Goal: Check status: Check status

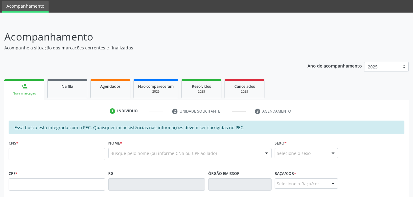
scroll to position [31, 0]
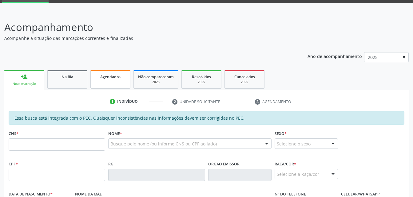
click at [116, 83] on link "Agendados" at bounding box center [110, 79] width 40 height 19
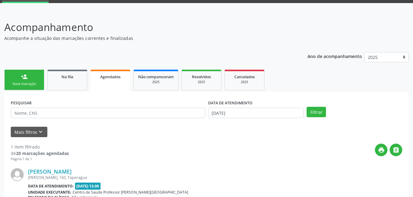
scroll to position [100, 0]
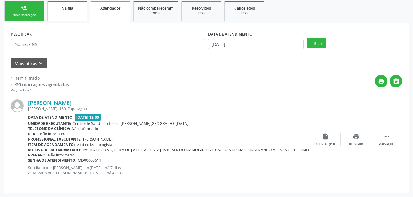
click at [65, 14] on link "Na fila" at bounding box center [67, 11] width 40 height 21
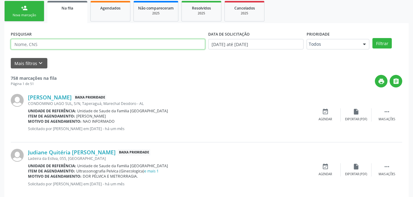
click at [42, 44] on input "text" at bounding box center [108, 44] width 194 height 10
type input "708605539391181"
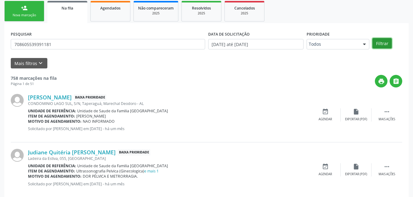
click at [375, 45] on button "Filtrar" at bounding box center [381, 43] width 19 height 10
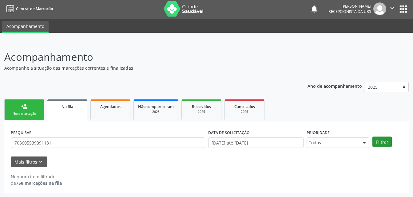
scroll to position [1, 0]
click at [272, 145] on body "Central de Marcação notifications [PERSON_NAME] Recepcionista da UBS  Configur…" at bounding box center [206, 97] width 413 height 197
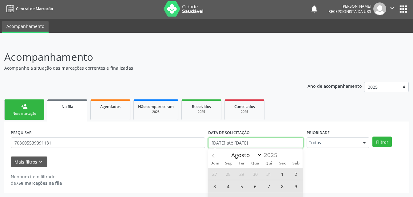
scroll to position [39, 0]
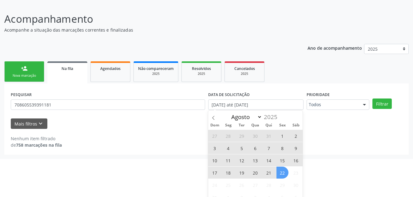
click at [270, 173] on span "21" at bounding box center [269, 173] width 12 height 12
type input "21/08/2025"
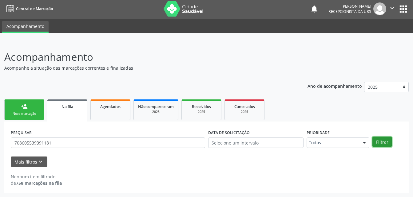
click at [382, 104] on div "person_add Nova marcação Na fila Agendados Não compareceram 2025 Resolvidos 202…" at bounding box center [206, 145] width 404 height 95
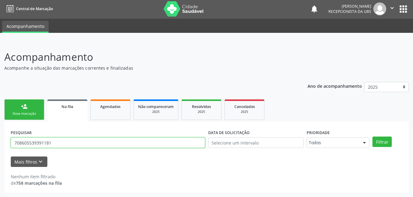
click at [75, 139] on input "708605539391181" at bounding box center [108, 143] width 194 height 10
type input "7"
click at [86, 142] on input "text" at bounding box center [108, 143] width 194 height 10
type input "708605539391181"
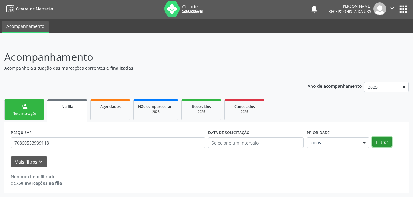
click at [383, 142] on button "Filtrar" at bounding box center [381, 142] width 19 height 10
